Goal: Task Accomplishment & Management: Manage account settings

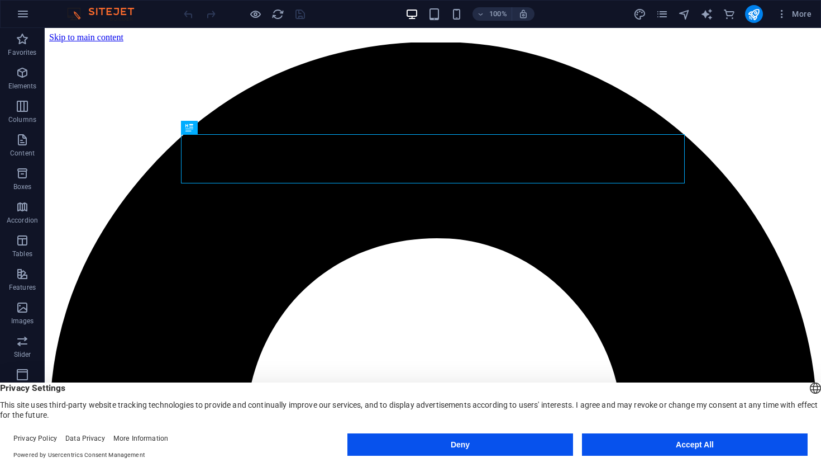
scroll to position [135, 0]
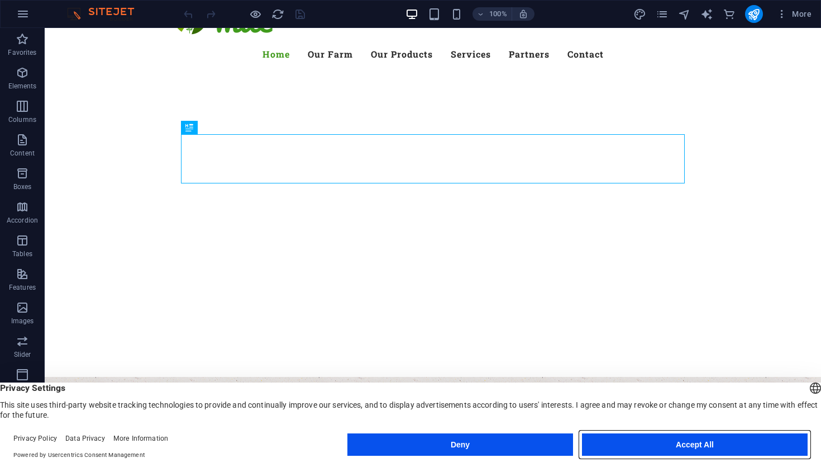
click at [616, 445] on button "Accept All" at bounding box center [695, 444] width 226 height 22
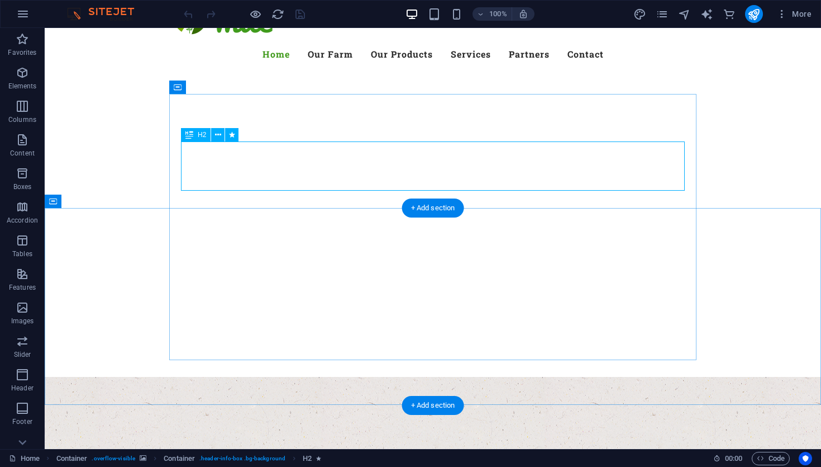
scroll to position [0, 0]
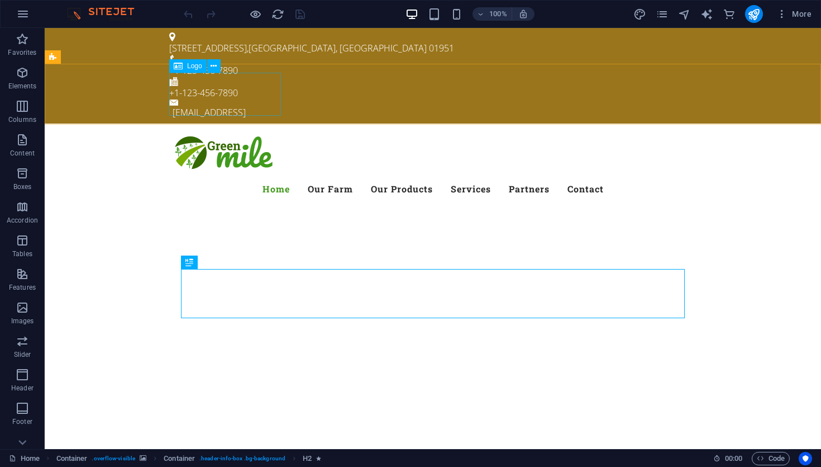
click at [186, 67] on div "Logo" at bounding box center [187, 65] width 37 height 13
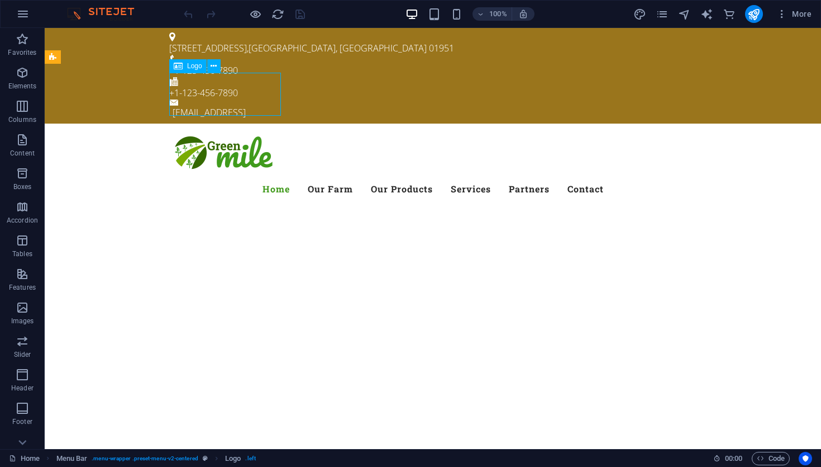
click at [176, 68] on icon at bounding box center [178, 65] width 9 height 13
click at [208, 69] on button at bounding box center [213, 65] width 13 height 13
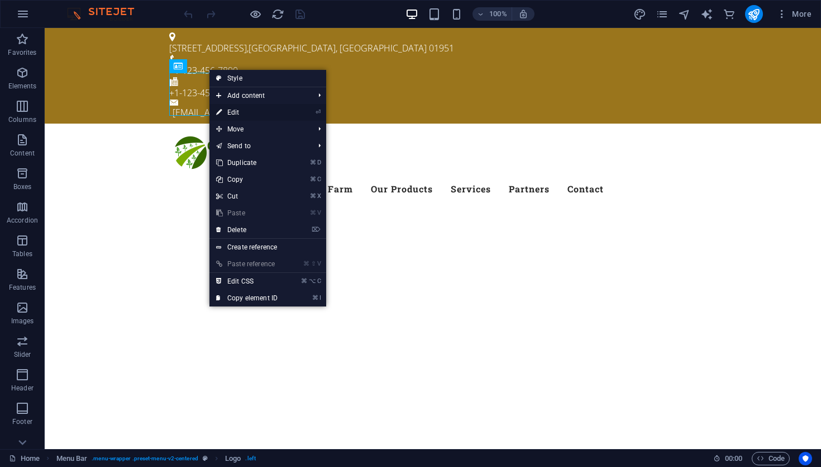
click at [245, 111] on link "⏎ Edit" at bounding box center [247, 112] width 75 height 17
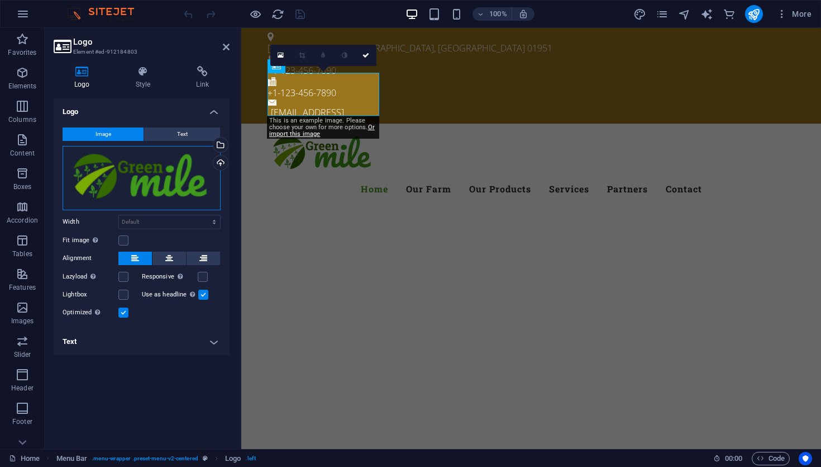
click at [138, 182] on div "Drag files here, click to choose files or select files from Files or our free s…" at bounding box center [142, 178] width 158 height 64
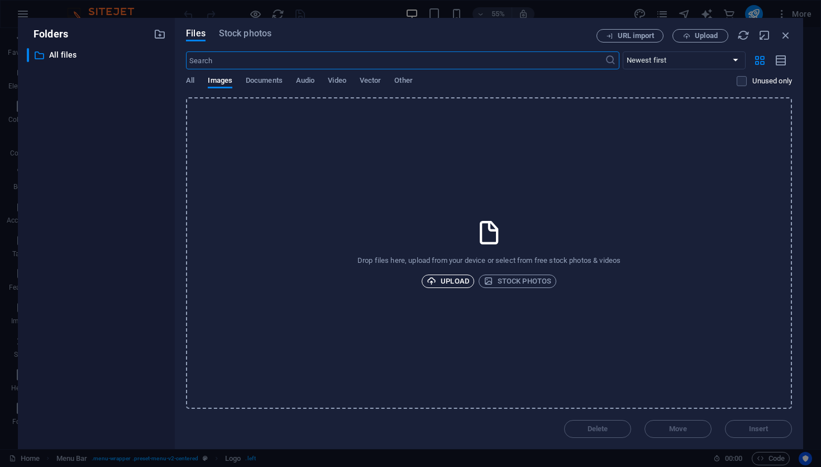
click at [452, 281] on span "Upload" at bounding box center [448, 280] width 42 height 13
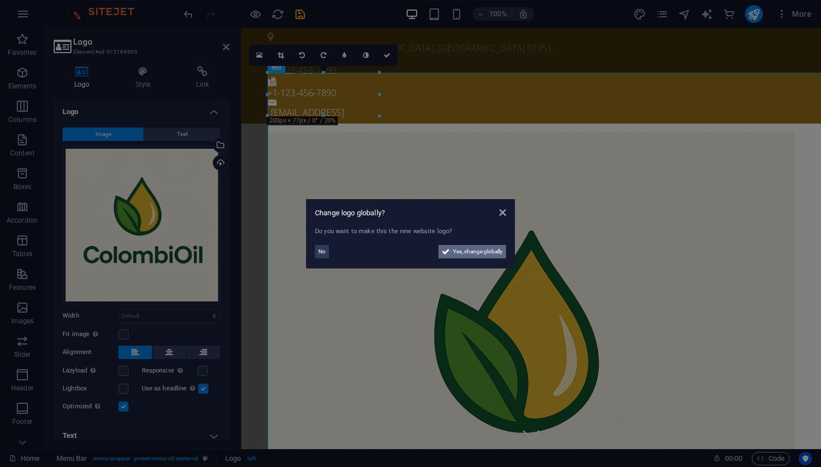
click at [483, 254] on span "Yes, change globally" at bounding box center [478, 251] width 50 height 13
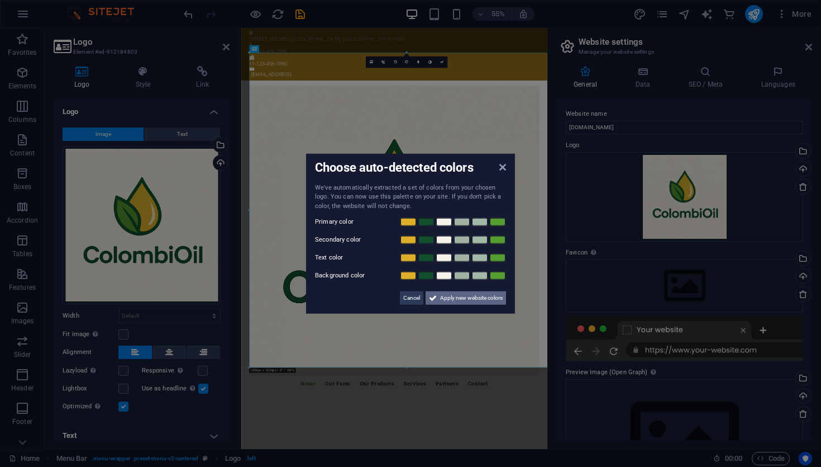
click at [462, 300] on span "Apply new website colors" at bounding box center [471, 297] width 63 height 13
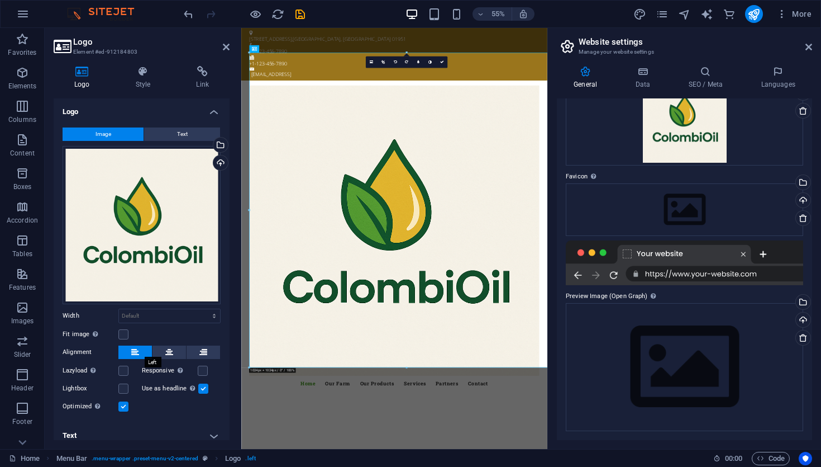
scroll to position [6, 0]
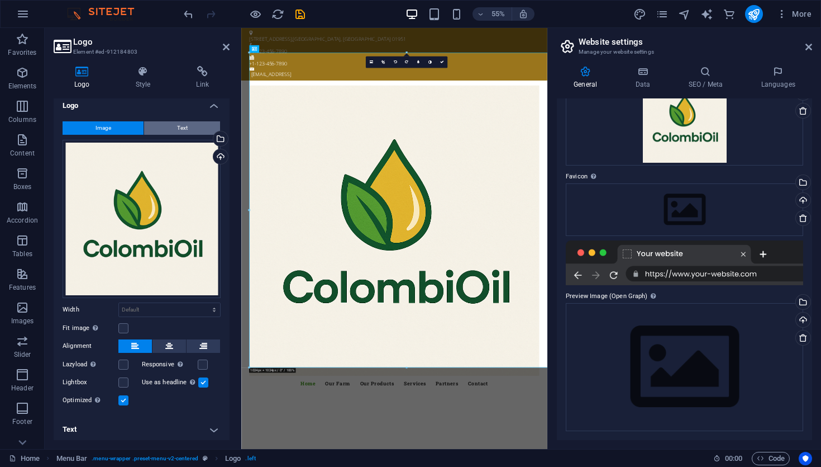
click at [172, 126] on button "Text" at bounding box center [182, 127] width 76 height 13
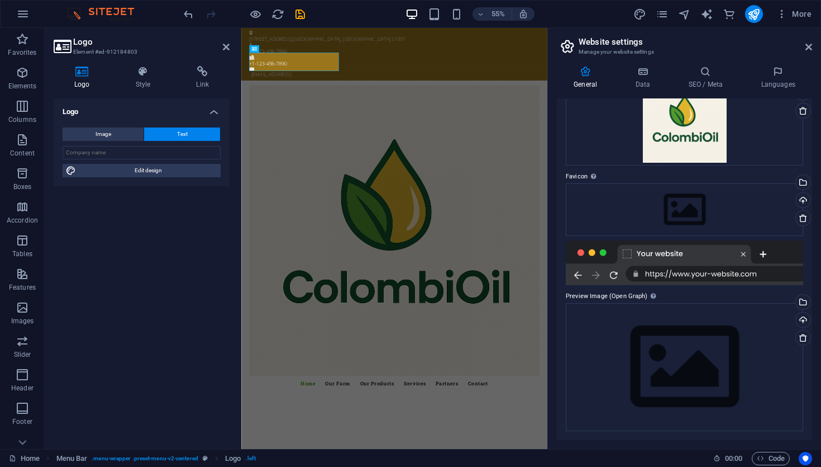
scroll to position [0, 0]
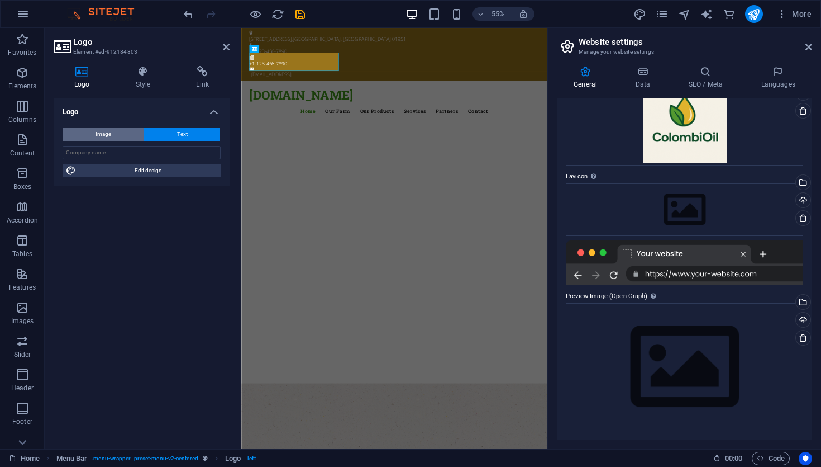
click at [129, 137] on button "Image" at bounding box center [103, 133] width 81 height 13
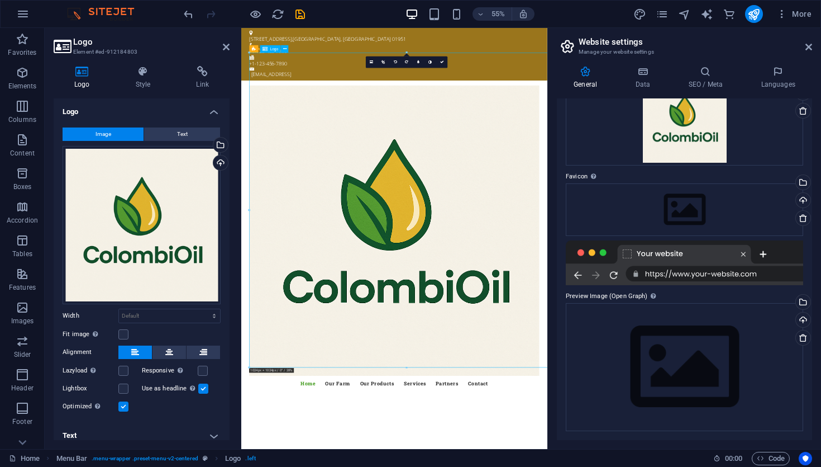
drag, startPoint x: 585, startPoint y: 226, endPoint x: 324, endPoint y: 157, distance: 269.3
click at [324, 157] on div at bounding box center [520, 396] width 528 height 528
click at [327, 156] on div at bounding box center [520, 396] width 528 height 528
click at [381, 61] on link at bounding box center [384, 62] width 12 height 12
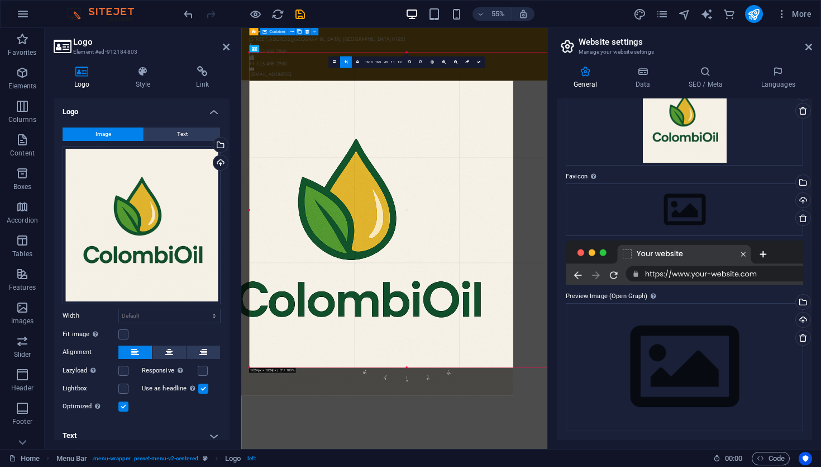
drag, startPoint x: 540, startPoint y: 54, endPoint x: 443, endPoint y: 109, distance: 111.6
click at [443, 109] on div at bounding box center [356, 238] width 315 height 315
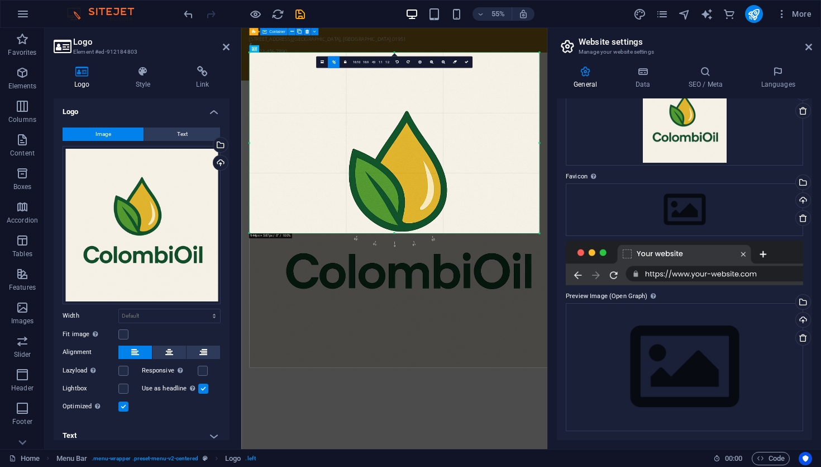
drag, startPoint x: 253, startPoint y: 366, endPoint x: 300, endPoint y: 122, distance: 248.7
click at [300, 122] on div "180 170 160 150 140 130 120 110 100 90 80 70 60 50 40 30 20 10 0 -10 -20 -30 -4…" at bounding box center [394, 143] width 290 height 181
click at [300, 136] on div at bounding box center [406, 210] width 315 height 315
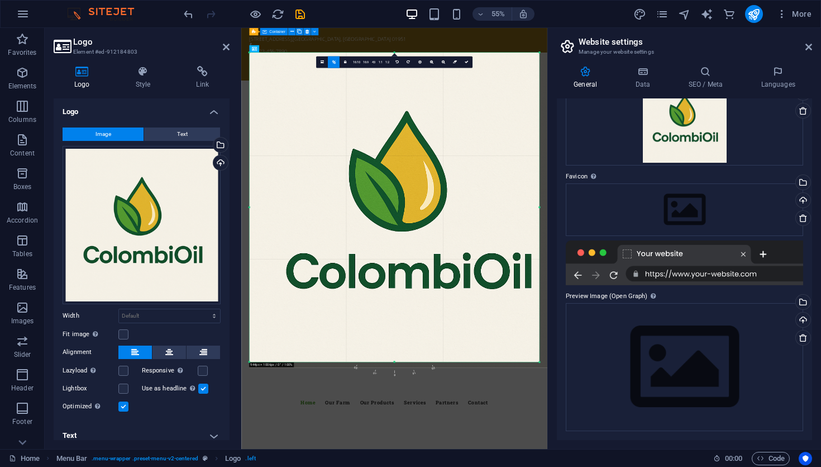
drag, startPoint x: 250, startPoint y: 232, endPoint x: 232, endPoint y: 466, distance: 234.8
click at [232, 449] on section "Favorites Elements Columns Content Boxes Accordion Tables Features Images Slide…" at bounding box center [274, 238] width 548 height 421
click at [371, 106] on div "[EMAIL_ADDRESS]" at bounding box center [521, 112] width 524 height 13
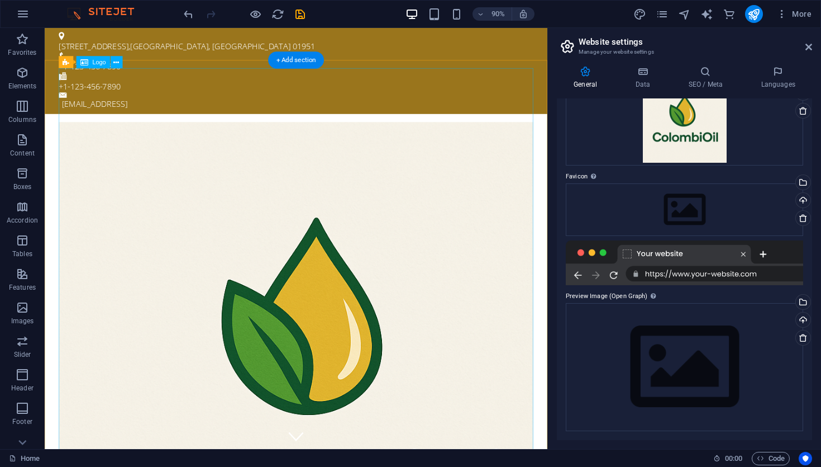
click at [352, 176] on div at bounding box center [324, 413] width 528 height 562
click at [469, 155] on div at bounding box center [324, 413] width 528 height 562
click at [92, 65] on div "Logo" at bounding box center [94, 62] width 34 height 12
click at [100, 63] on span "Logo" at bounding box center [99, 62] width 13 height 6
click at [116, 63] on icon at bounding box center [116, 62] width 6 height 11
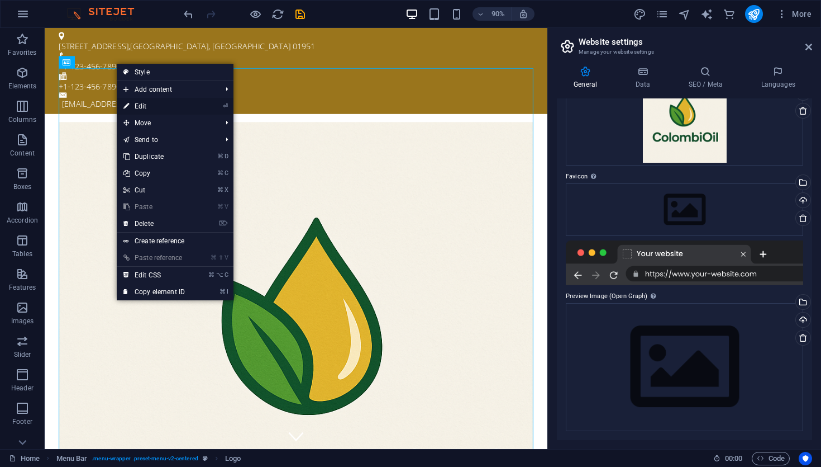
click at [132, 105] on link "⏎ Edit" at bounding box center [154, 106] width 75 height 17
select select "px"
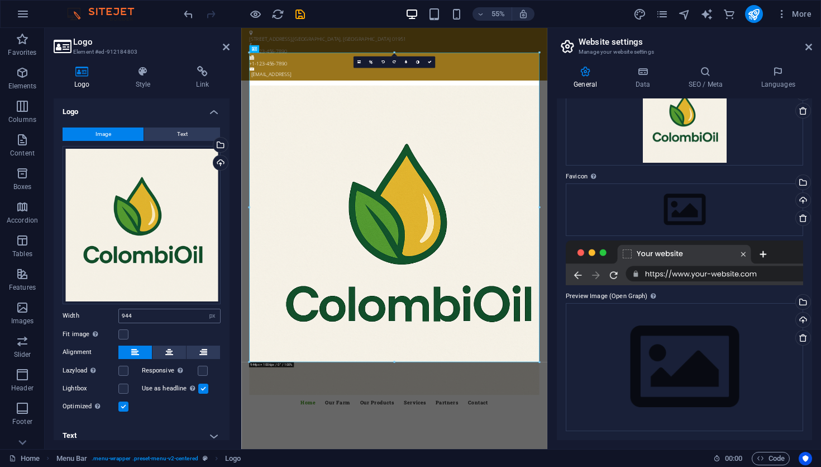
scroll to position [6, 0]
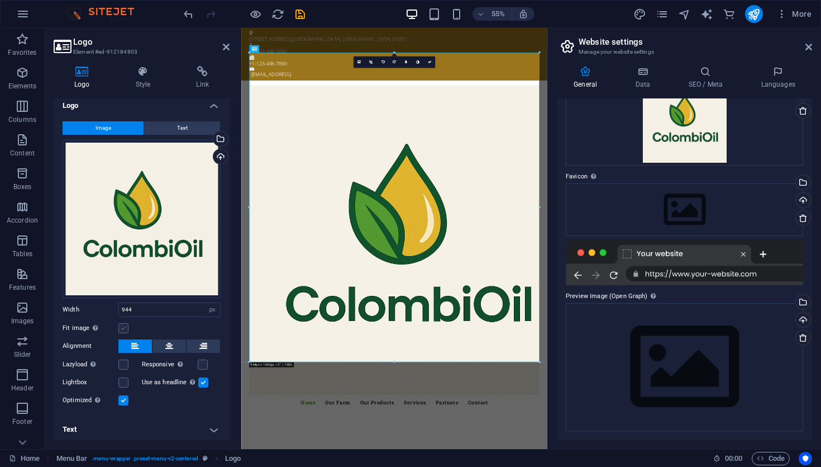
click at [125, 323] on label at bounding box center [123, 328] width 10 height 10
click at [0, 0] on input "Fit image Automatically fit image to a fixed width and height" at bounding box center [0, 0] width 0 height 0
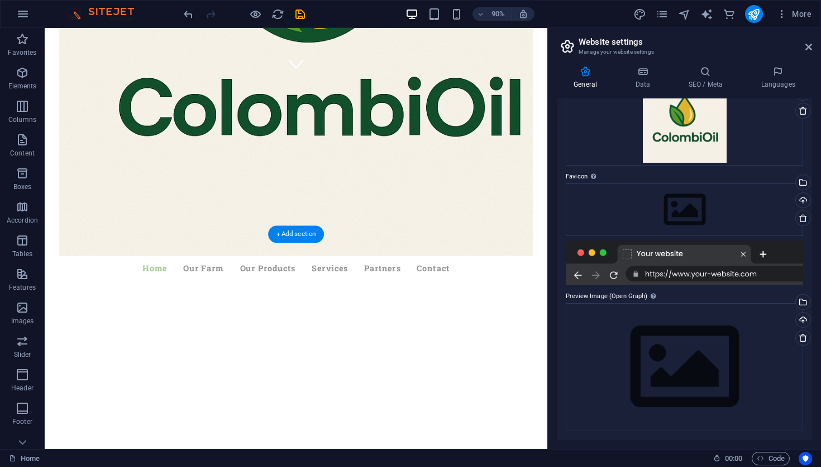
scroll to position [387, 0]
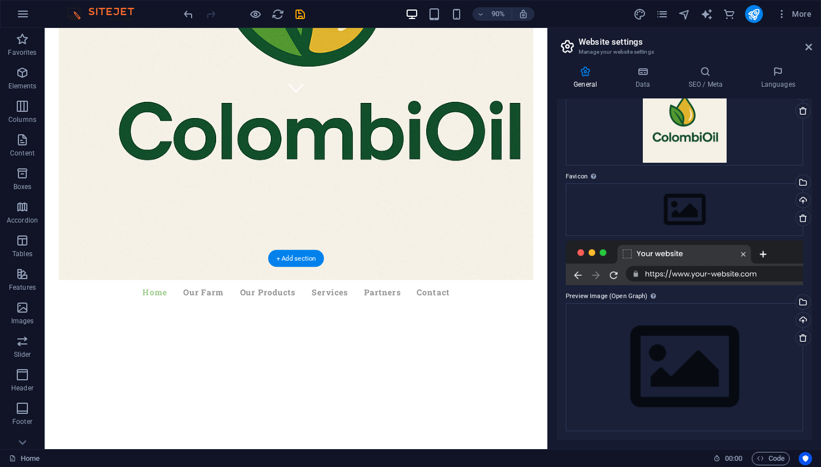
drag, startPoint x: 305, startPoint y: 389, endPoint x: 301, endPoint y: 240, distance: 149.3
drag, startPoint x: 109, startPoint y: 245, endPoint x: 122, endPoint y: 121, distance: 125.3
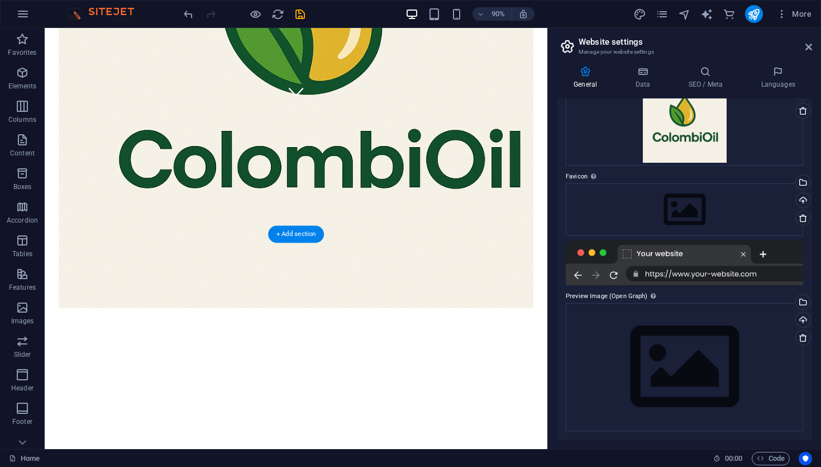
scroll to position [0, 0]
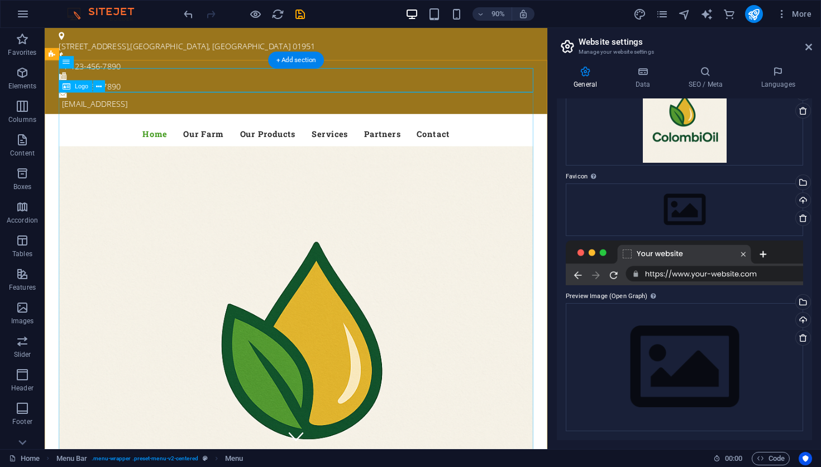
click at [115, 174] on div at bounding box center [324, 440] width 528 height 562
click at [98, 91] on icon at bounding box center [99, 86] width 6 height 11
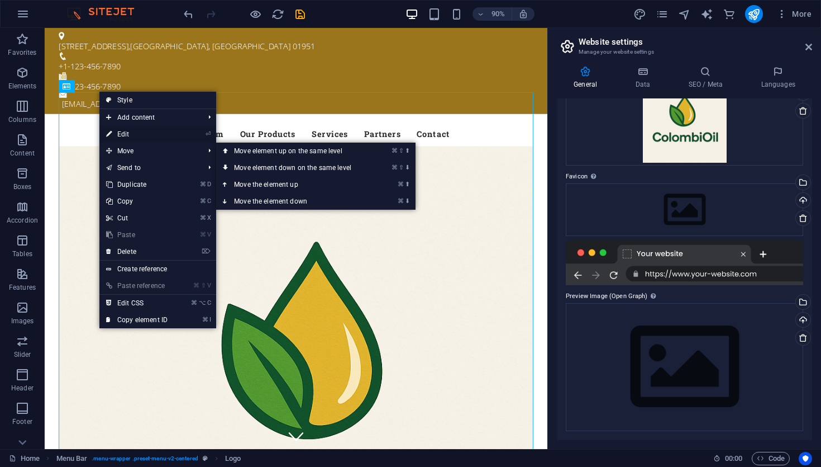
click at [133, 135] on link "⏎ Edit" at bounding box center [136, 134] width 75 height 17
select select "px"
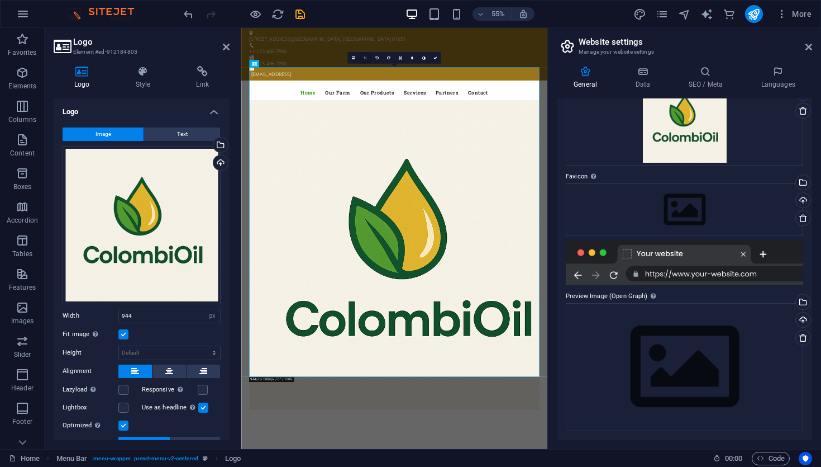
click at [363, 60] on link at bounding box center [365, 58] width 12 height 12
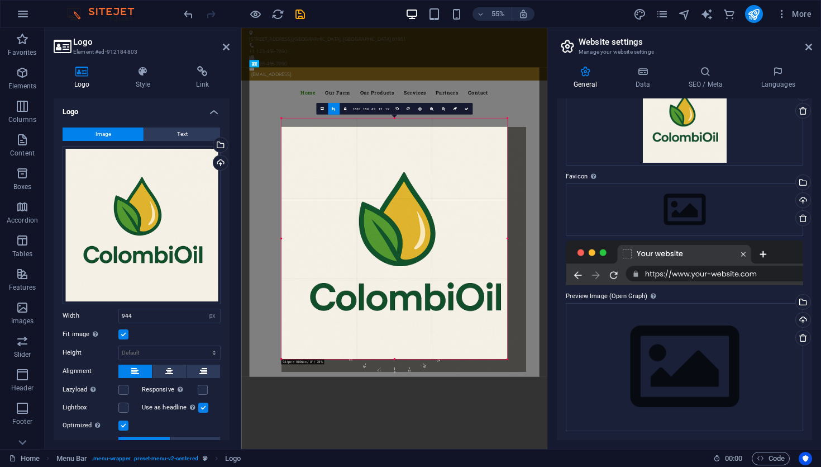
drag, startPoint x: 283, startPoint y: 121, endPoint x: 283, endPoint y: 133, distance: 12.3
click at [283, 132] on div "180 170 160 150 140 130 120 110 100 90 80 70 60 50 40 30 20 10 0 -10 -20 -30 -4…" at bounding box center [395, 238] width 226 height 241
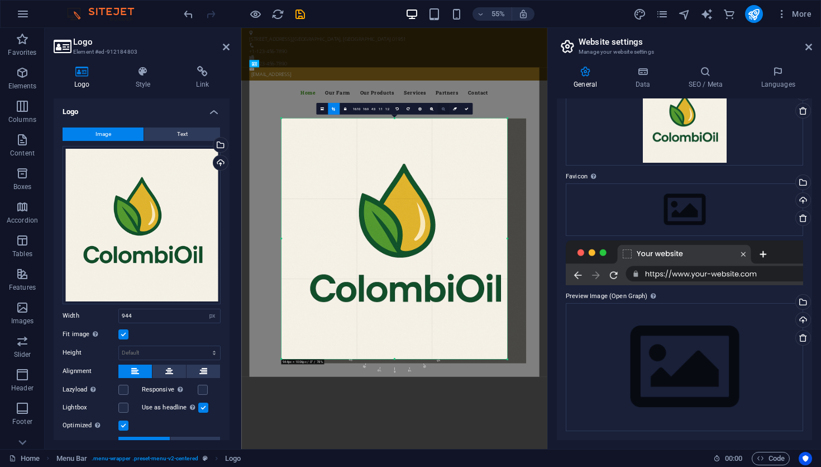
click at [442, 109] on icon at bounding box center [443, 109] width 3 height 4
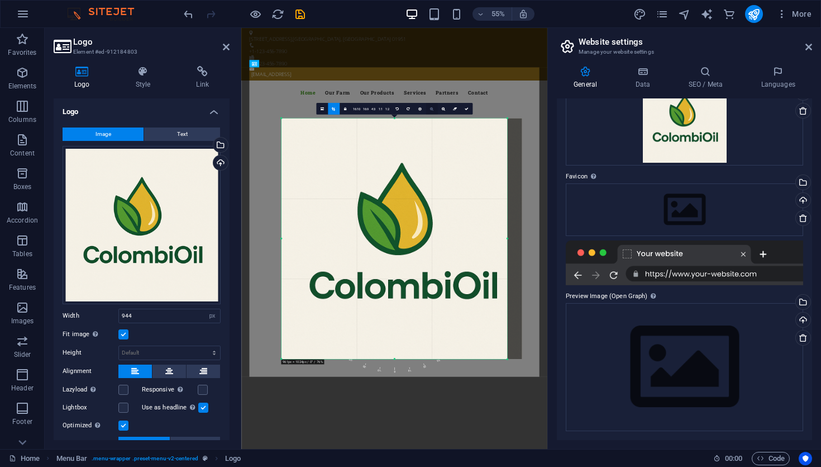
click at [433, 110] on icon at bounding box center [431, 109] width 3 height 4
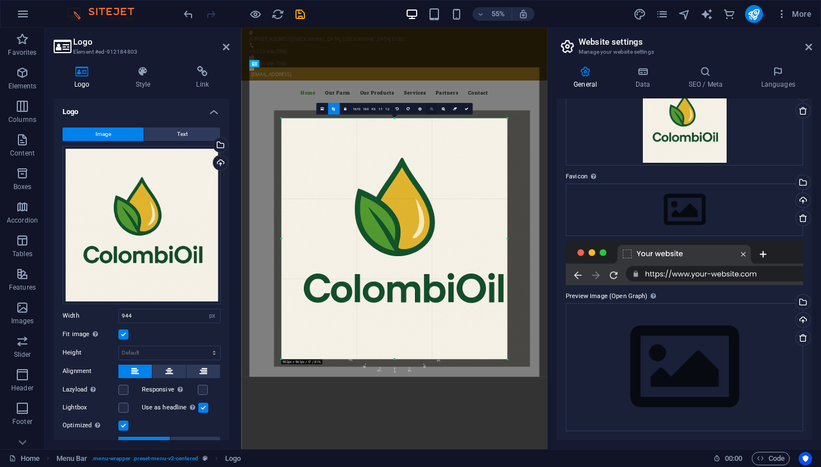
click at [433, 110] on icon at bounding box center [431, 109] width 3 height 4
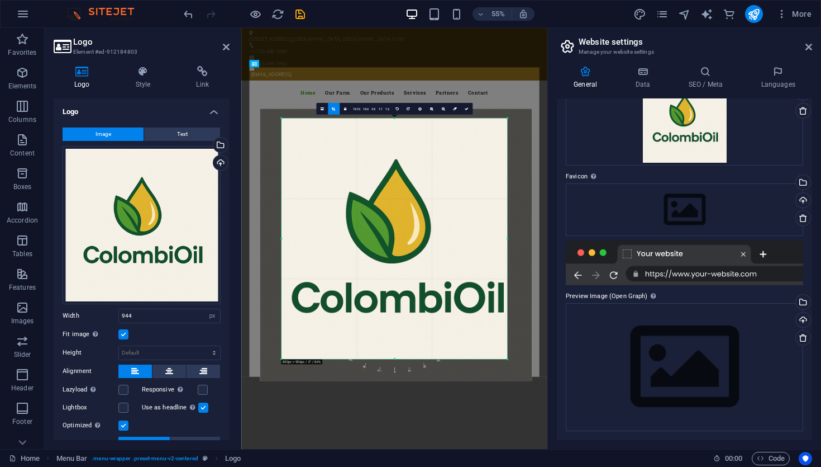
drag, startPoint x: 435, startPoint y: 167, endPoint x: 412, endPoint y: 165, distance: 23.5
click at [412, 165] on div at bounding box center [396, 244] width 272 height 272
click at [125, 334] on label at bounding box center [123, 334] width 10 height 10
click at [0, 0] on input "Fit image Automatically fit image to a fixed width and height" at bounding box center [0, 0] width 0 height 0
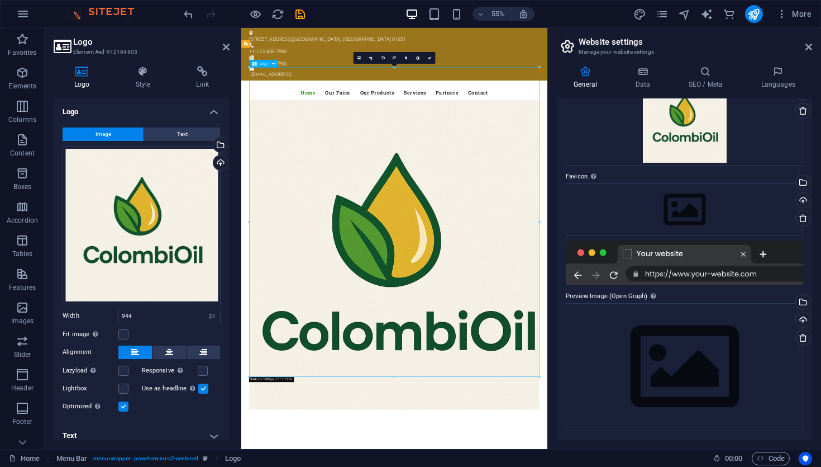
drag, startPoint x: 666, startPoint y: 355, endPoint x: 642, endPoint y: 349, distance: 25.2
click at [642, 349] on div at bounding box center [520, 440] width 528 height 562
click at [371, 58] on icon at bounding box center [370, 58] width 3 height 4
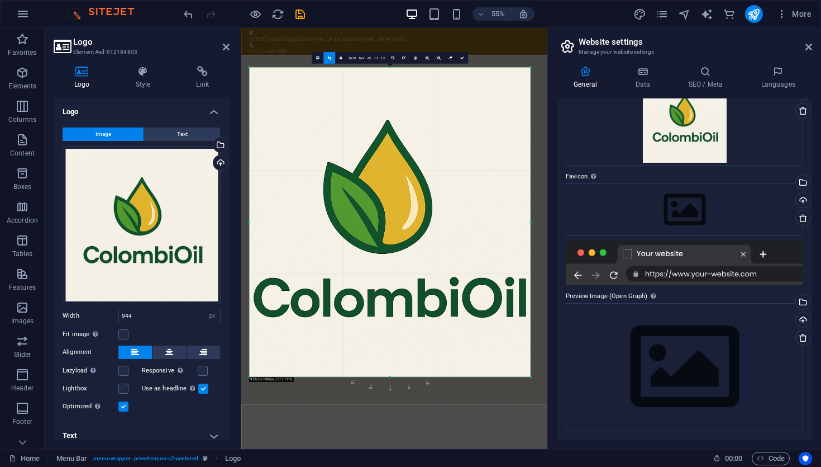
drag, startPoint x: 250, startPoint y: 69, endPoint x: 266, endPoint y: 119, distance: 52.8
click at [266, 119] on div "180 170 160 150 140 130 120 110 100 90 80 70 60 50 40 30 20 10 0 -10 -20 -30 -4…" at bounding box center [389, 221] width 281 height 309
click at [159, 316] on input "944" at bounding box center [169, 315] width 101 height 13
type input "9"
click at [239, 412] on div at bounding box center [240, 238] width 2 height 421
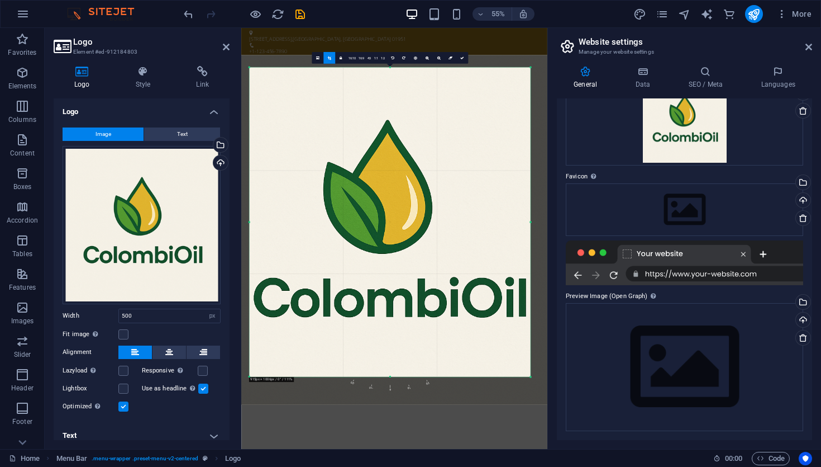
scroll to position [6, 0]
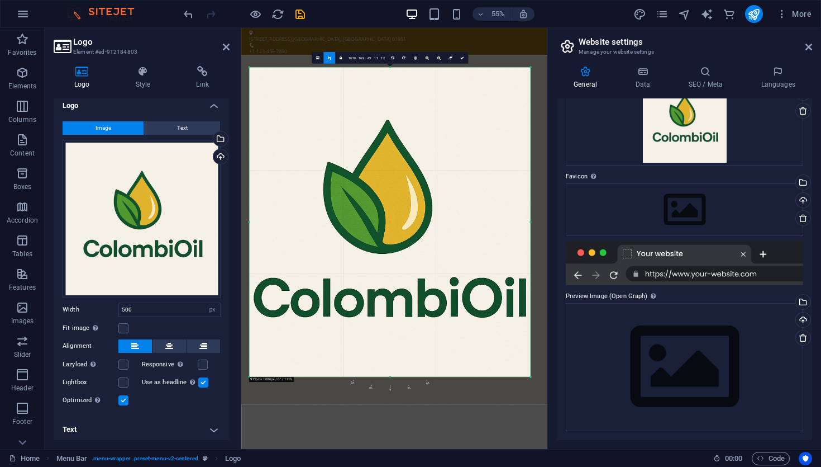
click at [202, 383] on label at bounding box center [203, 382] width 10 height 10
click at [0, 0] on input "Use as headline The image will be wrapped in an H1 headline tag. Useful for giv…" at bounding box center [0, 0] width 0 height 0
click at [125, 400] on label at bounding box center [123, 400] width 10 height 10
click at [0, 0] on input "Optimized Images are compressed to improve page speed." at bounding box center [0, 0] width 0 height 0
type input "915"
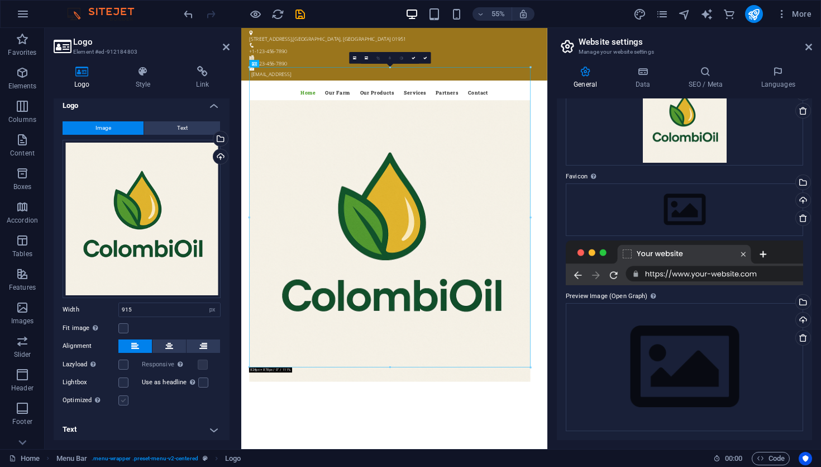
click at [122, 400] on label at bounding box center [123, 400] width 10 height 10
click at [0, 0] on input "Optimized Images are compressed to improve page speed." at bounding box center [0, 0] width 0 height 0
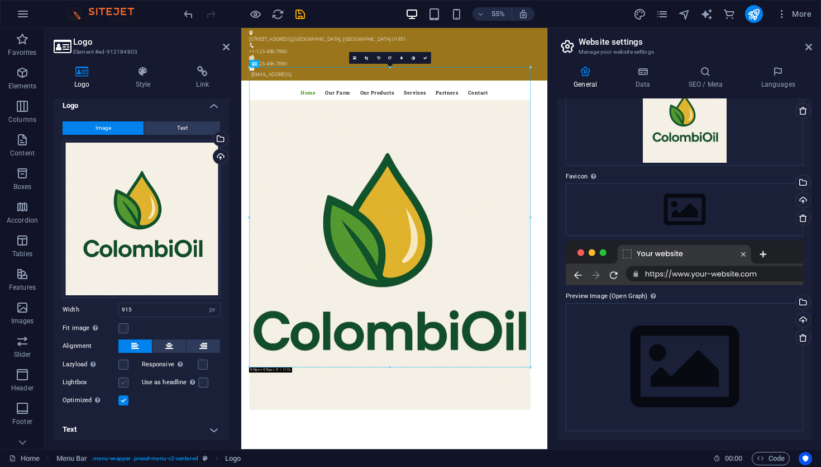
click at [121, 380] on label at bounding box center [123, 382] width 10 height 10
click at [0, 0] on input "Lightbox" at bounding box center [0, 0] width 0 height 0
click at [122, 380] on label at bounding box center [123, 382] width 10 height 10
click at [0, 0] on input "Lightbox" at bounding box center [0, 0] width 0 height 0
click at [123, 363] on label at bounding box center [123, 364] width 10 height 10
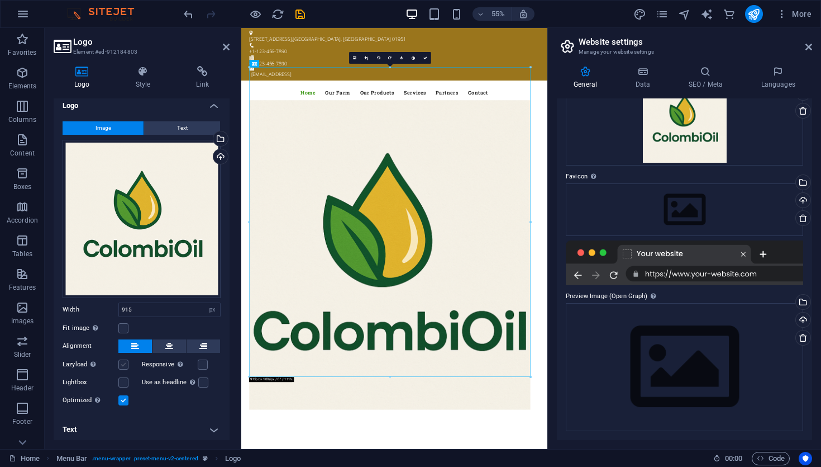
click at [0, 0] on input "Lazyload Loading images after the page loads improves page speed." at bounding box center [0, 0] width 0 height 0
click at [122, 364] on label at bounding box center [123, 364] width 10 height 10
click at [0, 0] on input "Lazyload Loading images after the page loads improves page speed." at bounding box center [0, 0] width 0 height 0
click at [120, 381] on label at bounding box center [123, 382] width 10 height 10
click at [0, 0] on input "Lightbox" at bounding box center [0, 0] width 0 height 0
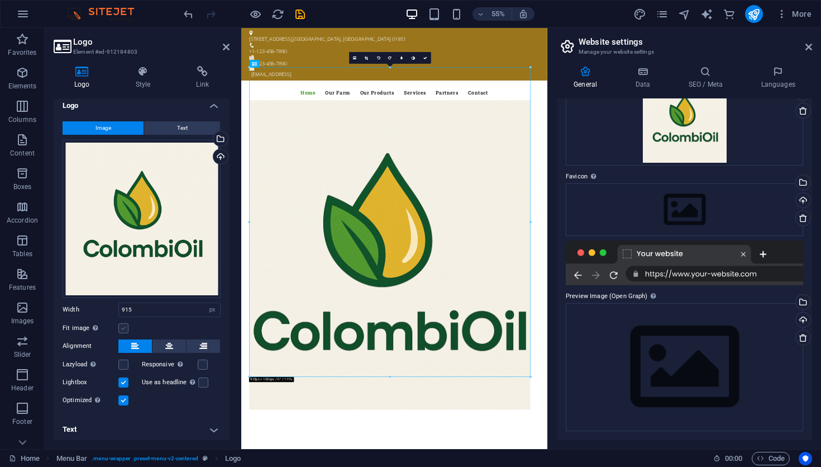
click at [126, 327] on label at bounding box center [123, 328] width 10 height 10
click at [0, 0] on input "Fit image Automatically fit image to a fixed width and height" at bounding box center [0, 0] width 0 height 0
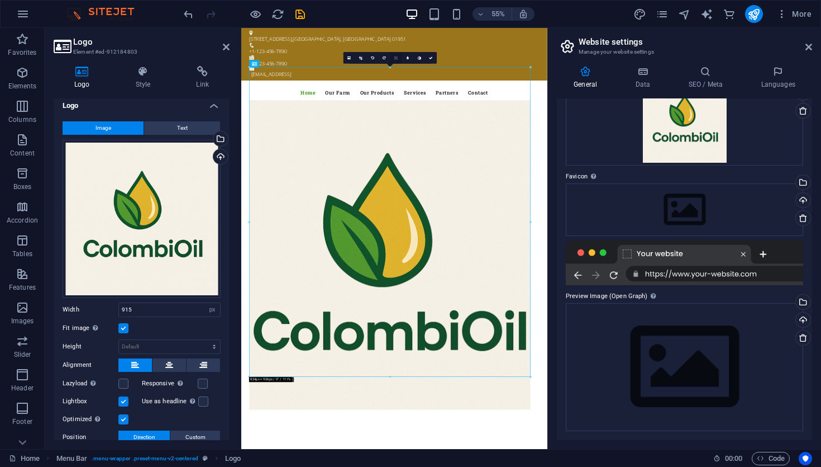
click at [396, 58] on icon at bounding box center [396, 58] width 3 height 4
click at [405, 59] on link at bounding box center [408, 58] width 12 height 12
click at [124, 327] on label at bounding box center [123, 328] width 10 height 10
click at [0, 0] on input "Fit image Automatically fit image to a fixed width and height" at bounding box center [0, 0] width 0 height 0
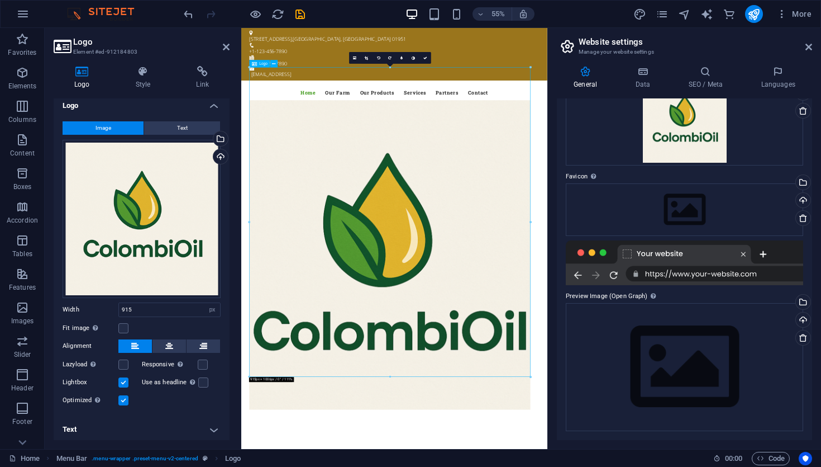
drag, startPoint x: 590, startPoint y: 188, endPoint x: 593, endPoint y: 127, distance: 60.4
click at [593, 159] on div at bounding box center [520, 440] width 528 height 562
drag, startPoint x: 593, startPoint y: 127, endPoint x: 490, endPoint y: 69, distance: 118.6
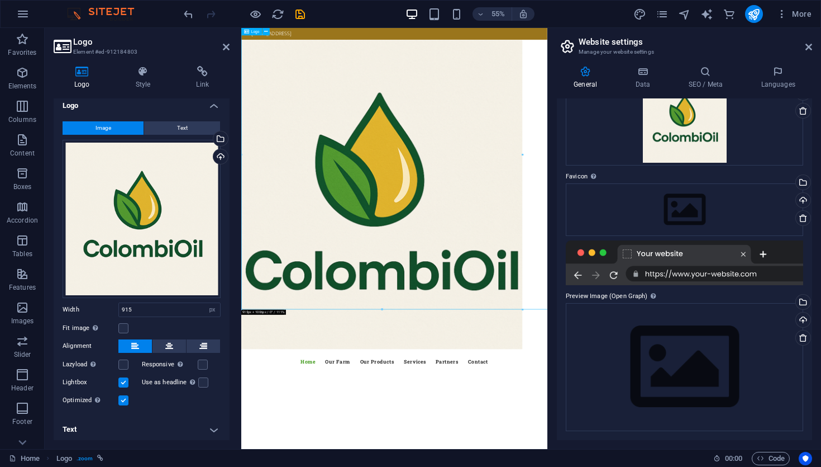
scroll to position [0, 0]
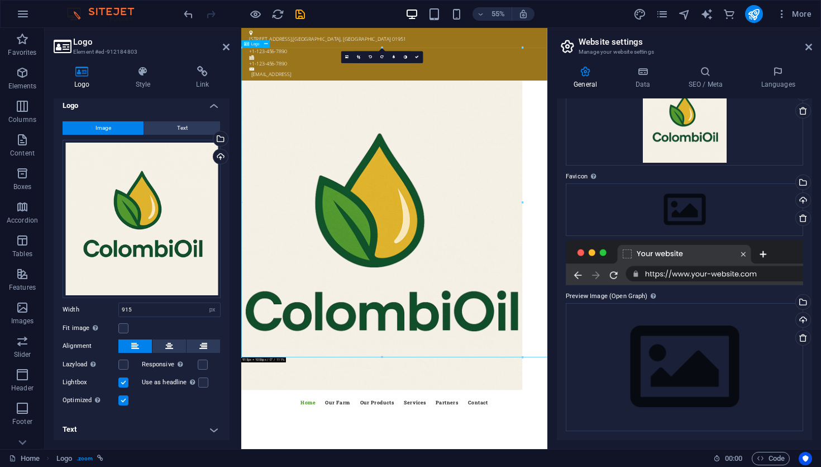
drag, startPoint x: 549, startPoint y: 207, endPoint x: 751, endPoint y: 373, distance: 261.3
click at [751, 373] on div at bounding box center [519, 405] width 557 height 562
drag, startPoint x: 562, startPoint y: 216, endPoint x: 668, endPoint y: 258, distance: 114.2
click at [668, 258] on div at bounding box center [519, 405] width 557 height 562
drag, startPoint x: 668, startPoint y: 258, endPoint x: 838, endPoint y: 387, distance: 212.9
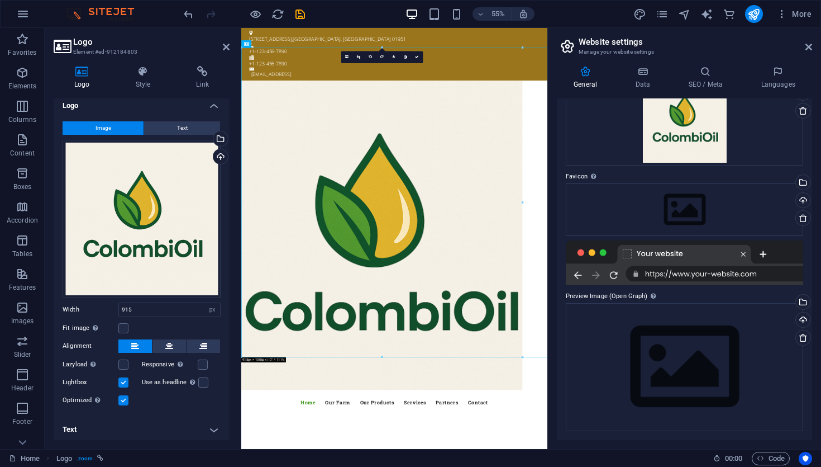
drag, startPoint x: 298, startPoint y: 78, endPoint x: 439, endPoint y: 106, distance: 143.6
click at [439, 124] on div at bounding box center [519, 405] width 557 height 562
click at [225, 46] on icon at bounding box center [226, 46] width 7 height 9
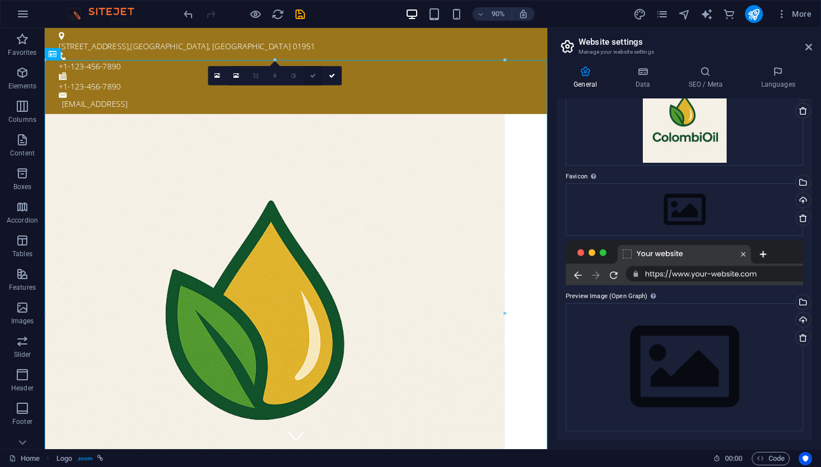
click at [314, 74] on icon at bounding box center [313, 76] width 6 height 6
click at [330, 78] on link at bounding box center [331, 75] width 19 height 19
drag, startPoint x: 418, startPoint y: 139, endPoint x: 528, endPoint y: -79, distance: 243.9
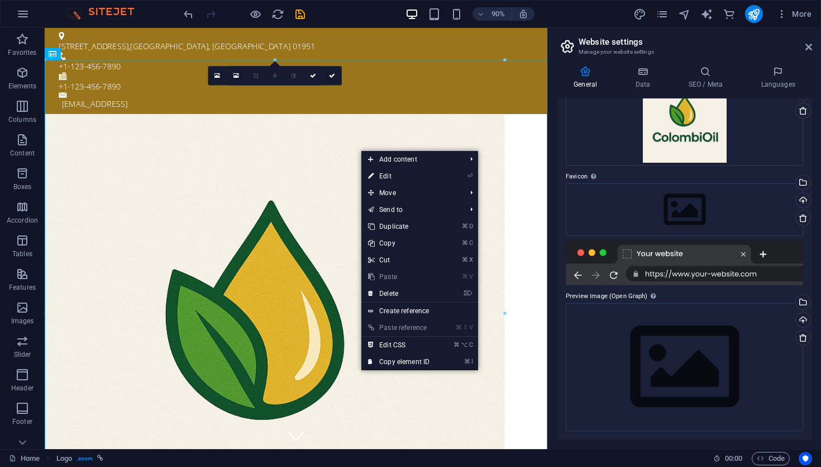
click at [446, 466] on div "Home Logo . zoom 00 : 00 Code" at bounding box center [410, 458] width 821 height 18
drag, startPoint x: 491, startPoint y: 494, endPoint x: 446, endPoint y: 455, distance: 59.0
click at [446, 455] on div at bounding box center [324, 405] width 559 height 562
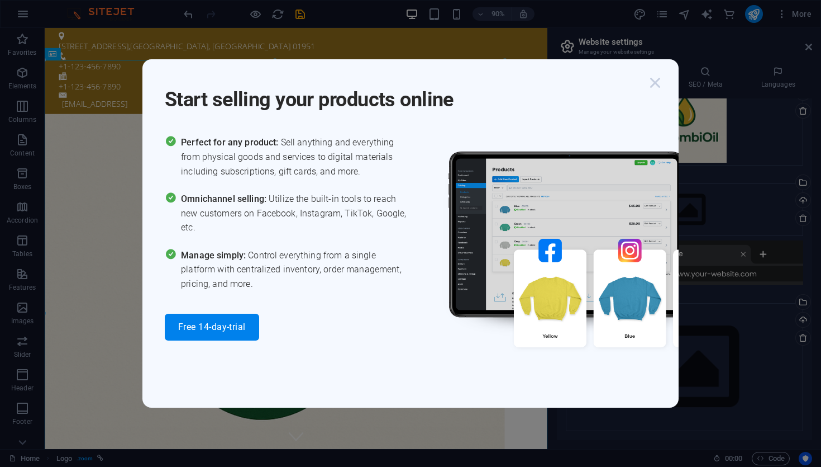
click at [653, 88] on icon "button" at bounding box center [655, 83] width 20 height 20
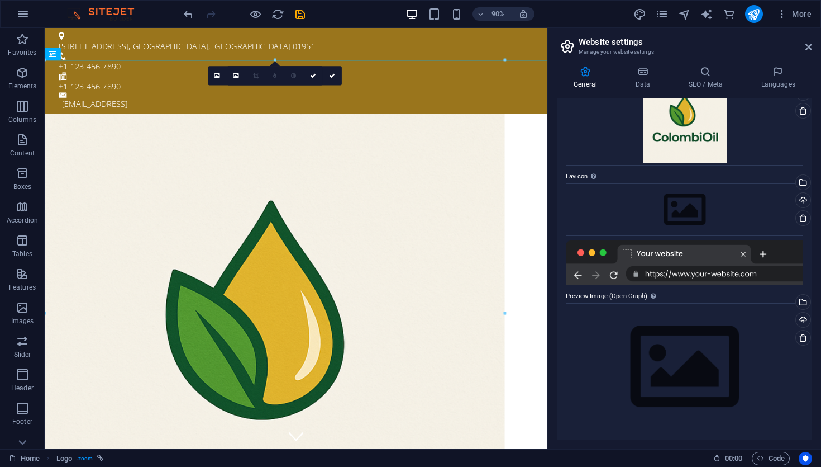
click at [66, 59] on div at bounding box center [275, 59] width 460 height 3
click at [58, 124] on div at bounding box center [324, 405] width 559 height 562
